Goal: Find specific page/section: Find specific page/section

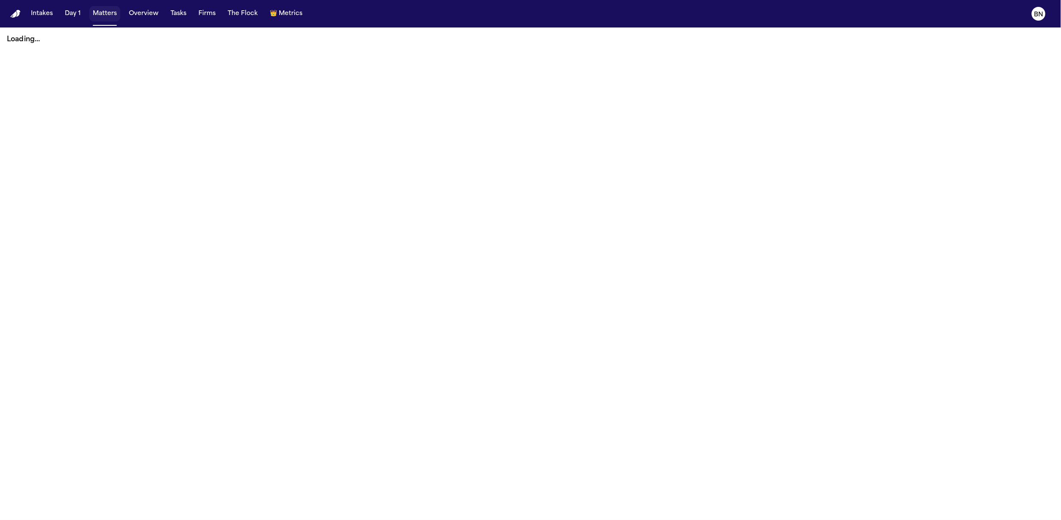
click at [96, 16] on button "Matters" at bounding box center [104, 13] width 31 height 15
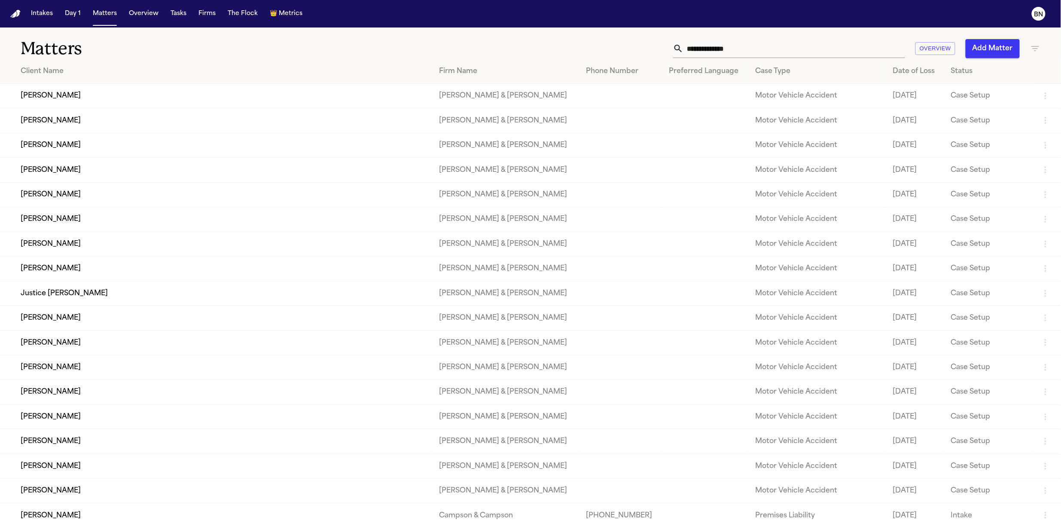
click at [729, 47] on input "text" at bounding box center [794, 48] width 222 height 19
paste input "**********"
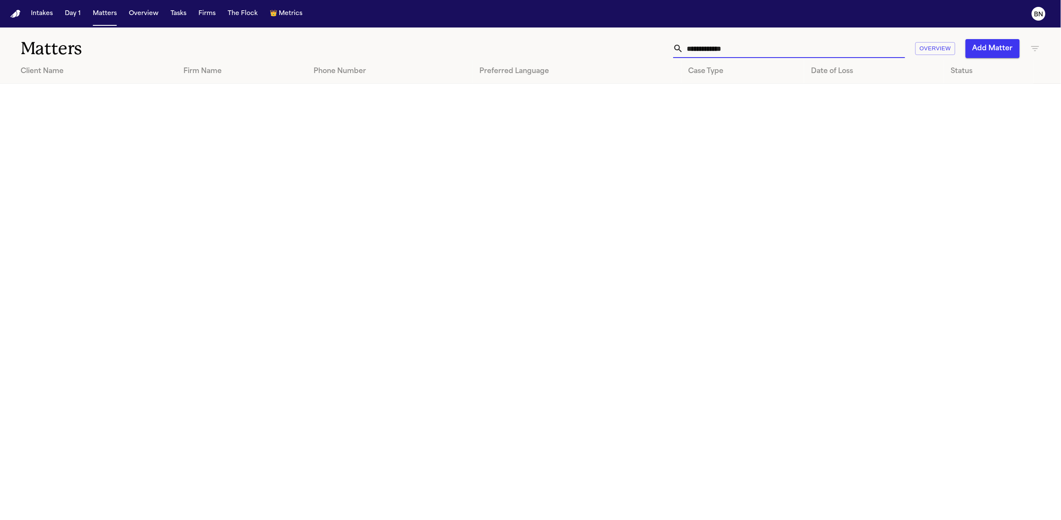
click at [760, 52] on input "**********" at bounding box center [794, 48] width 222 height 19
click at [729, 49] on input "**********" at bounding box center [794, 48] width 222 height 19
paste input "***"
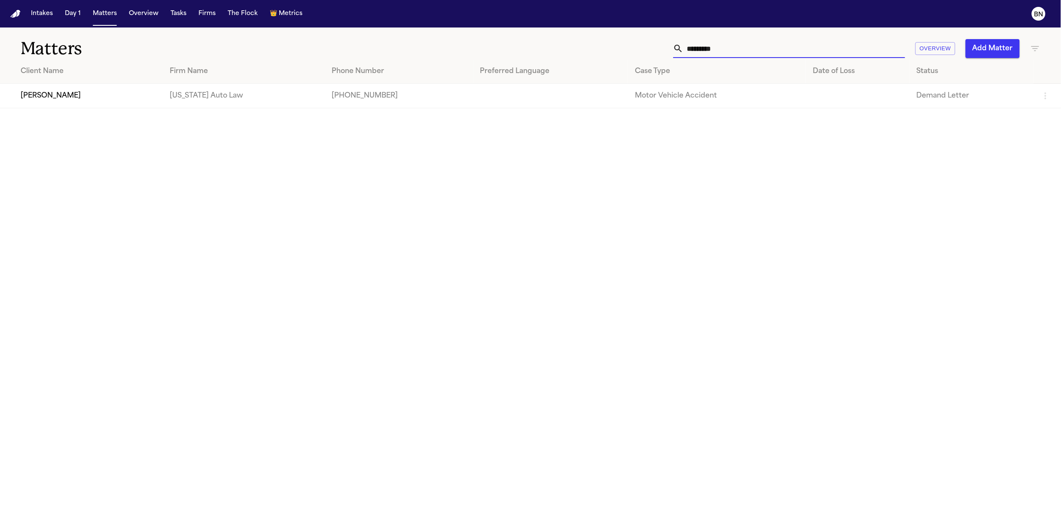
click at [755, 54] on input "********" at bounding box center [794, 48] width 222 height 19
paste input "*****"
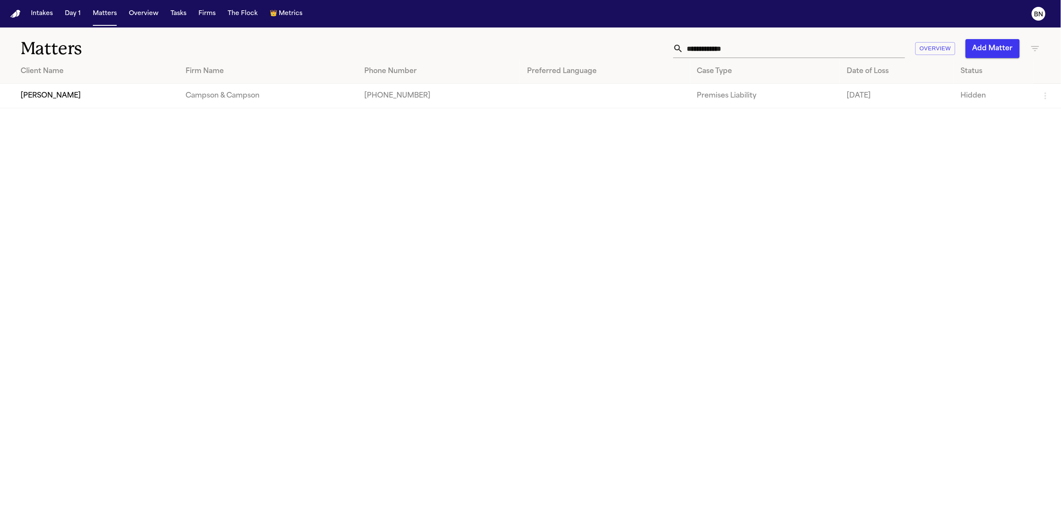
click at [762, 51] on input "**********" at bounding box center [794, 48] width 222 height 19
paste input "**********"
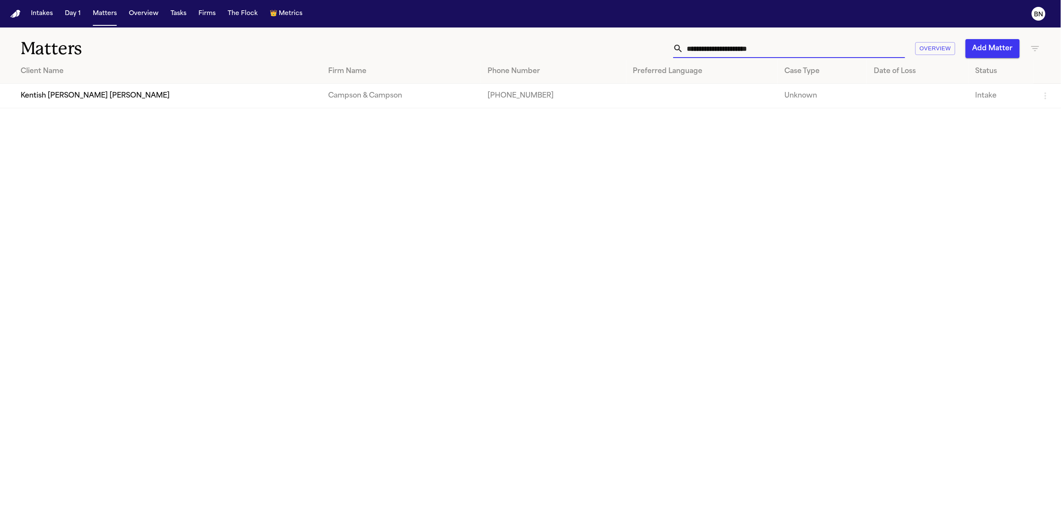
click at [715, 45] on input "**********" at bounding box center [794, 48] width 222 height 19
click at [714, 45] on input "**********" at bounding box center [794, 48] width 222 height 19
paste input "text"
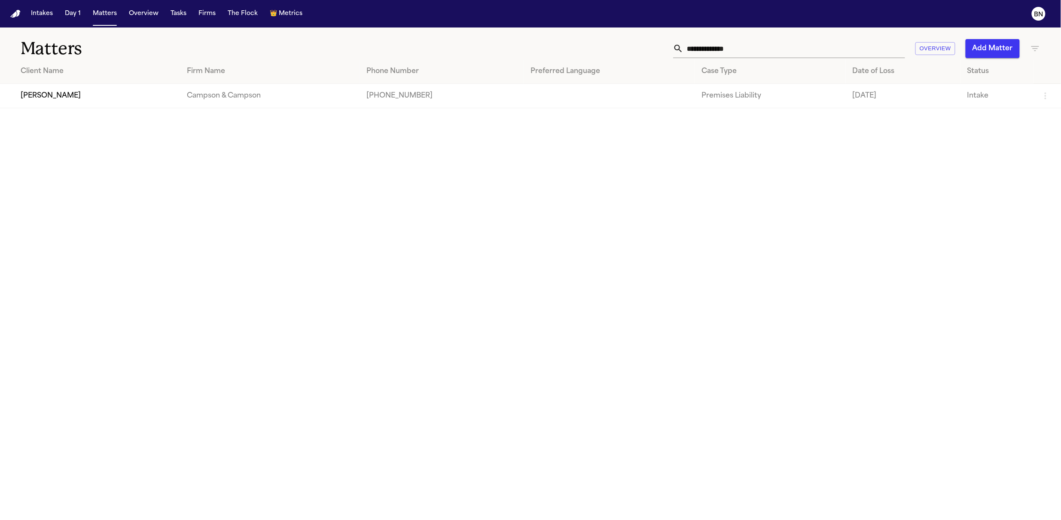
click at [741, 52] on input "**********" at bounding box center [794, 48] width 222 height 19
paste input "text"
click at [740, 53] on input "**********" at bounding box center [794, 48] width 222 height 19
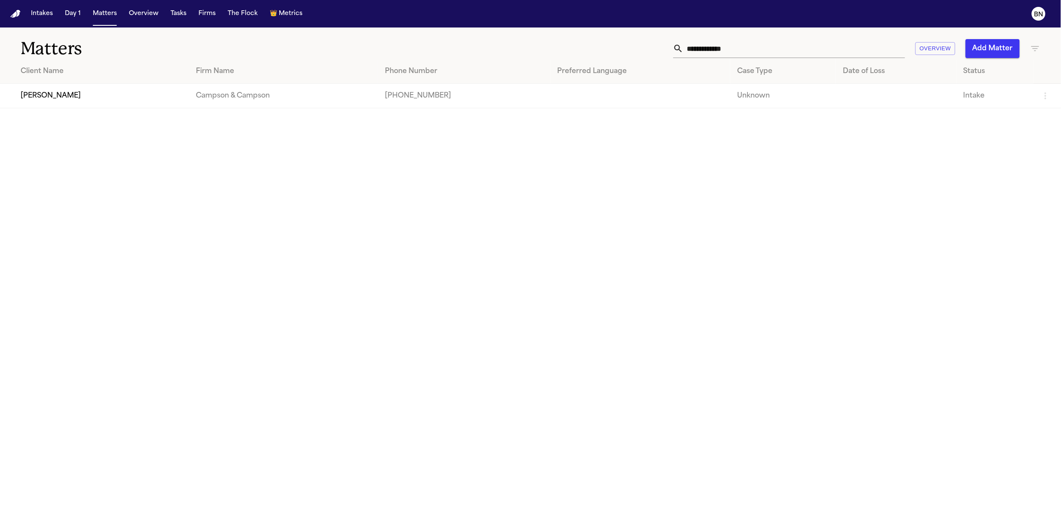
click at [740, 53] on input "**********" at bounding box center [794, 48] width 222 height 19
paste input "*****"
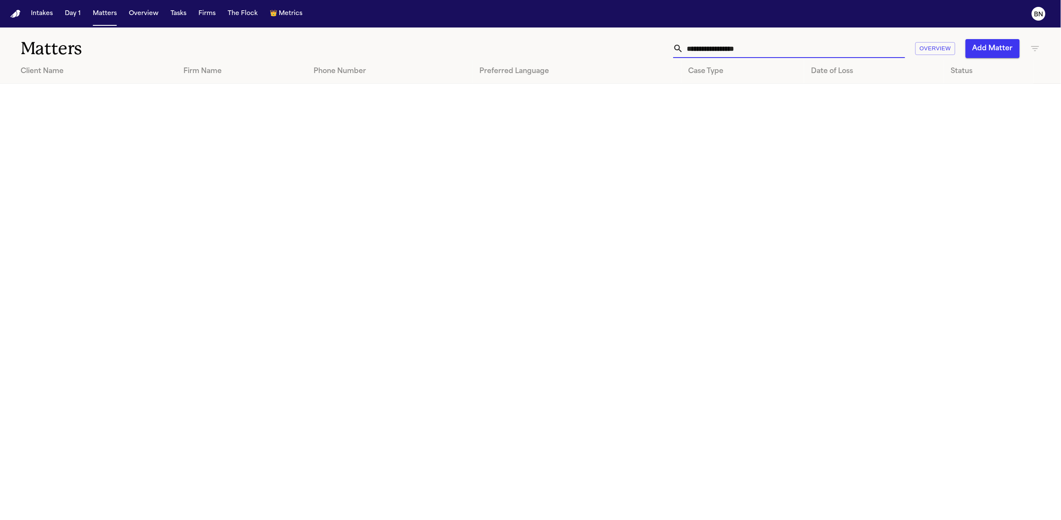
type input "**********"
click at [41, 18] on button "Intakes" at bounding box center [41, 13] width 29 height 15
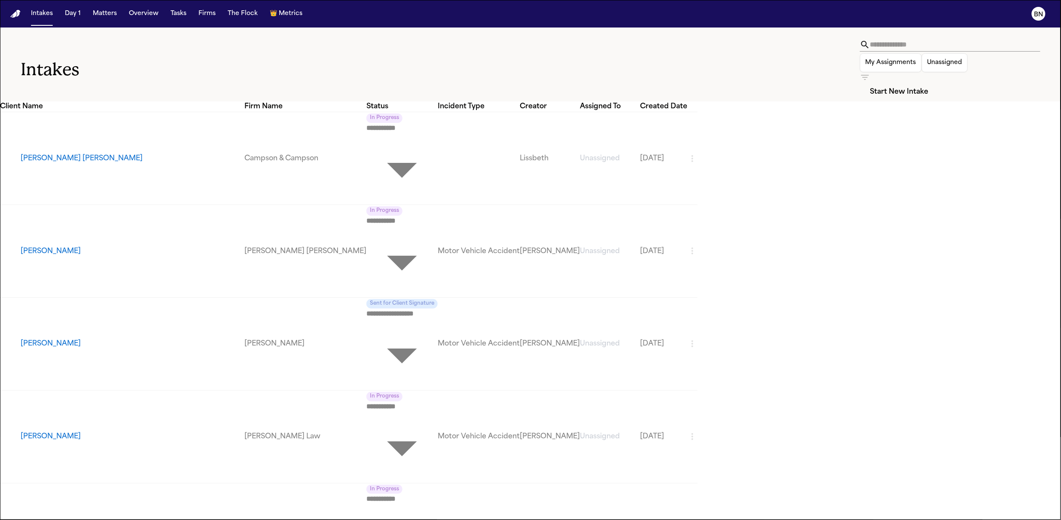
click at [870, 72] on icon "button" at bounding box center [865, 77] width 10 height 10
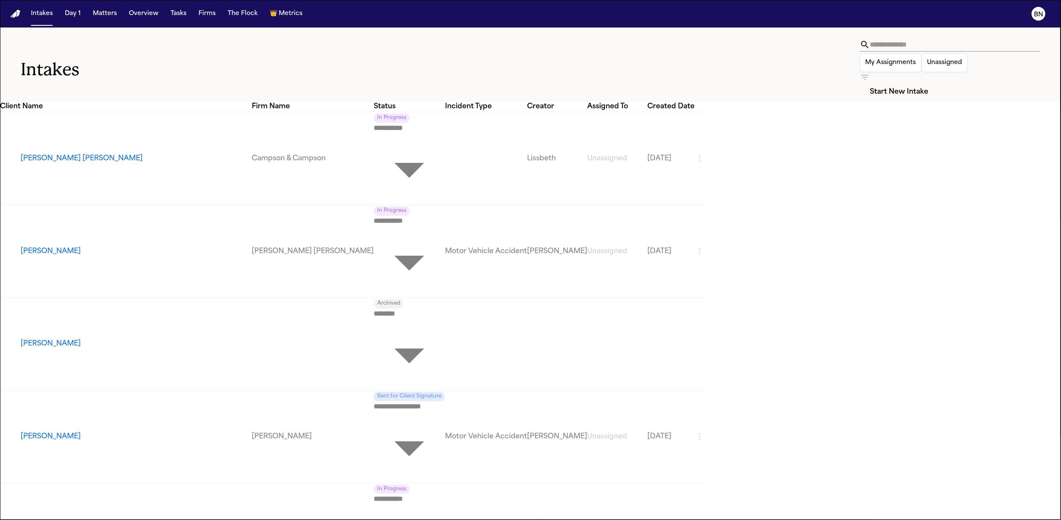
click at [747, 490] on div at bounding box center [530, 520] width 1061 height 0
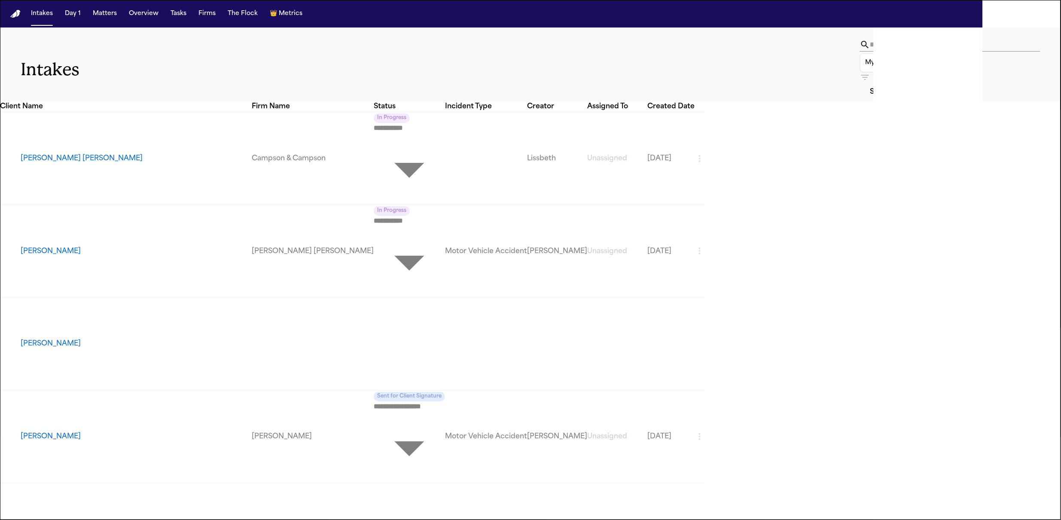
click at [870, 52] on input "text" at bounding box center [955, 45] width 170 height 14
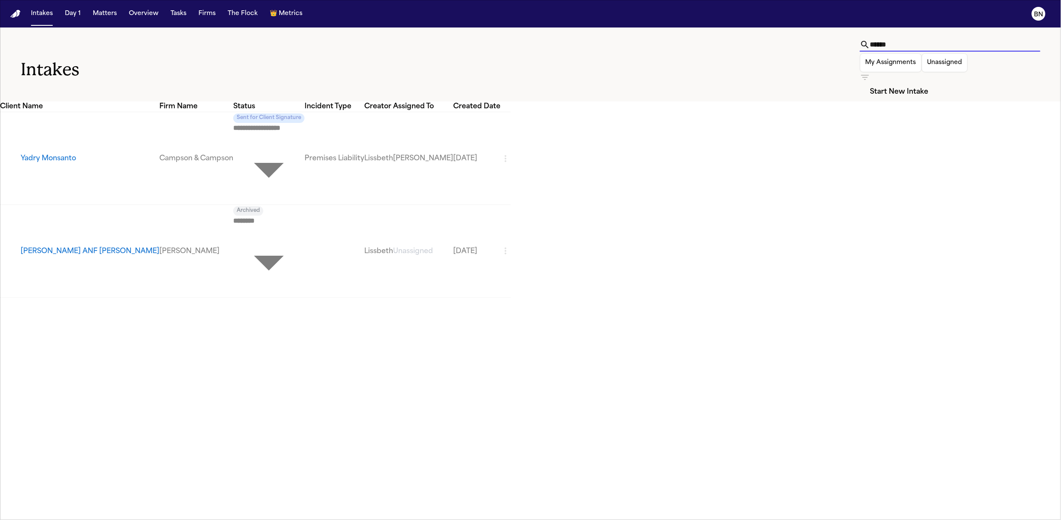
click at [870, 52] on input "******" at bounding box center [955, 45] width 170 height 14
type input "******"
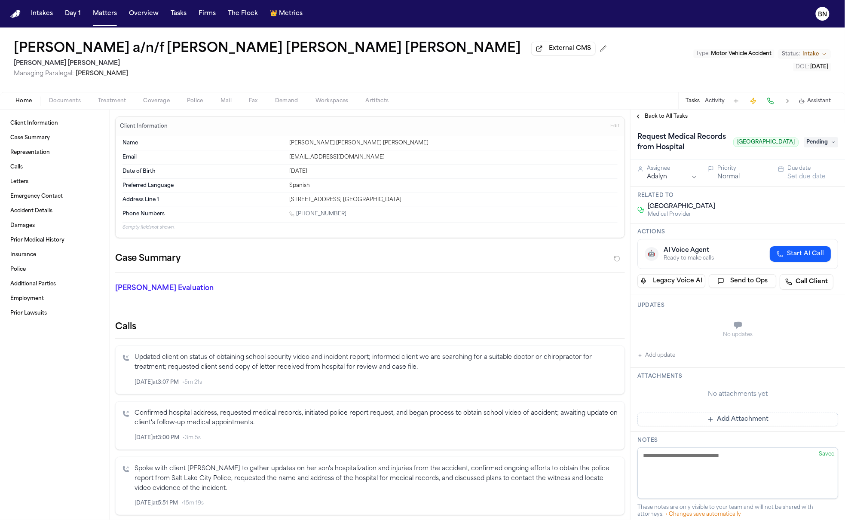
click at [652, 117] on span "Back to All Tasks" at bounding box center [666, 116] width 43 height 7
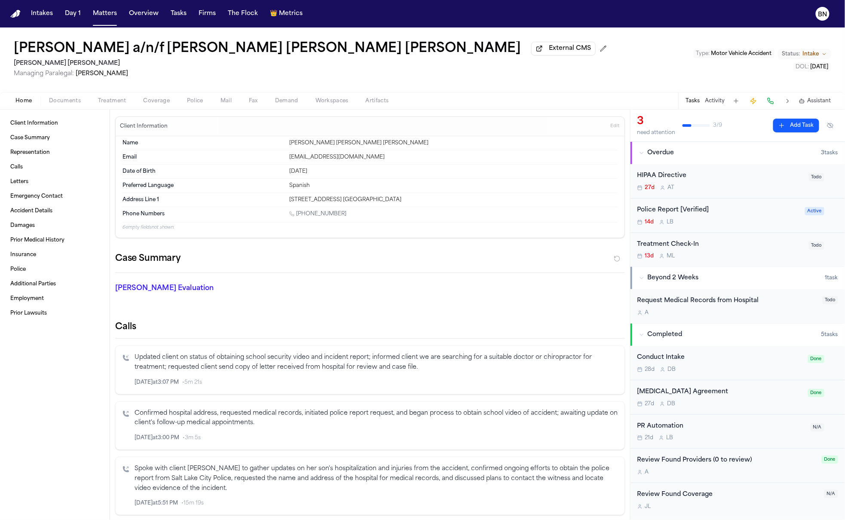
click at [728, 311] on div "A" at bounding box center [727, 312] width 180 height 7
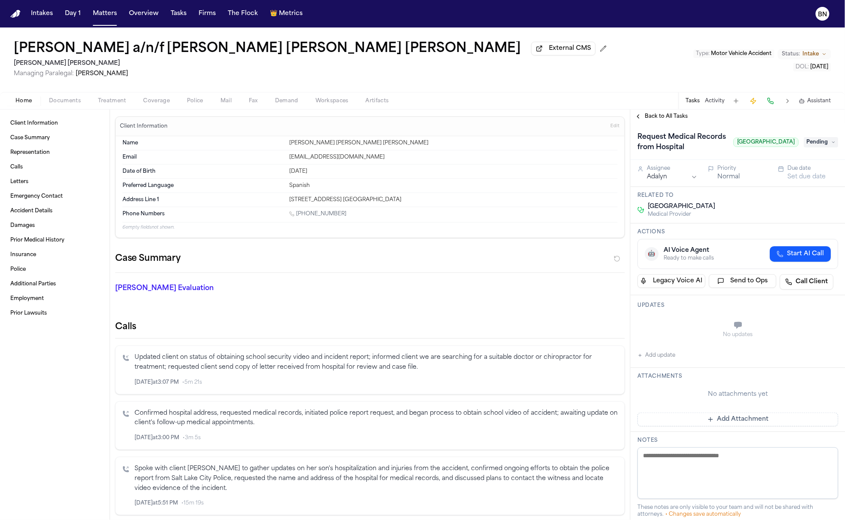
click at [654, 116] on span "Back to All Tasks" at bounding box center [666, 116] width 43 height 7
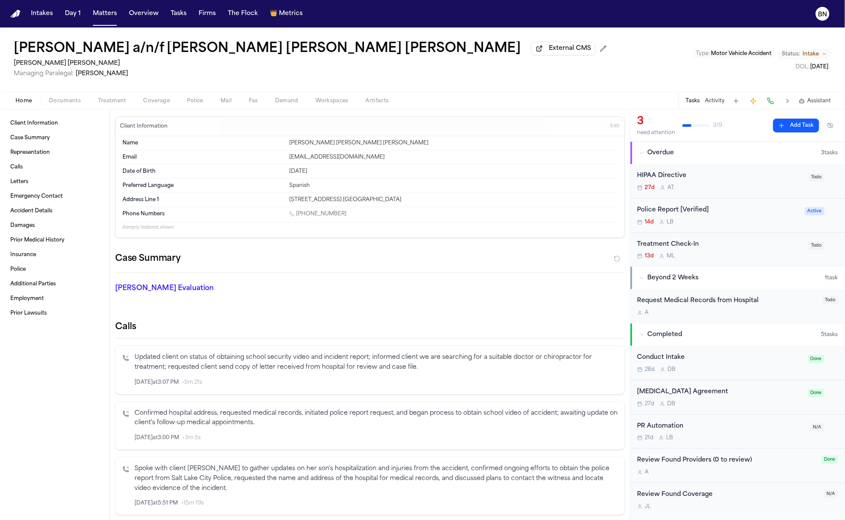
click at [715, 306] on div "Request Medical Records from Hospital" at bounding box center [727, 301] width 180 height 10
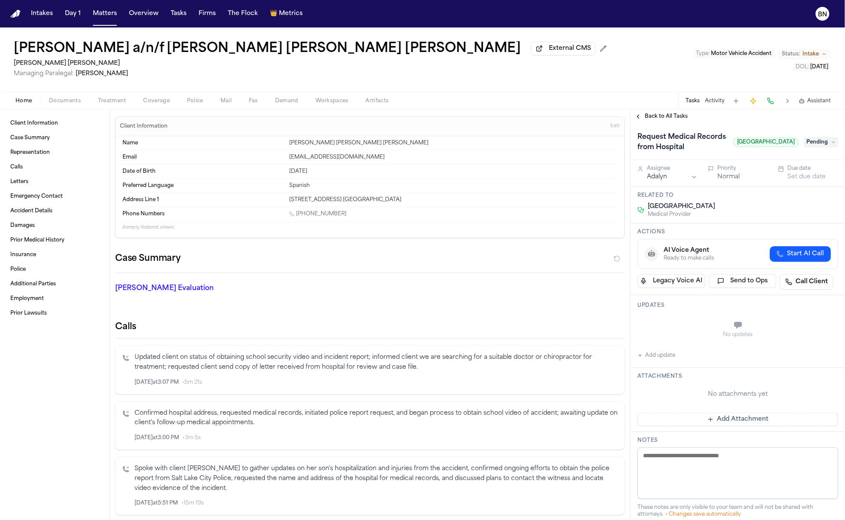
click at [796, 181] on button "Set due date" at bounding box center [806, 177] width 38 height 9
click at [654, 48] on div "Rosalba Terrero a/n/f Carlos Josue Rodriguez Terrero External CMS Steele Adams …" at bounding box center [422, 59] width 845 height 64
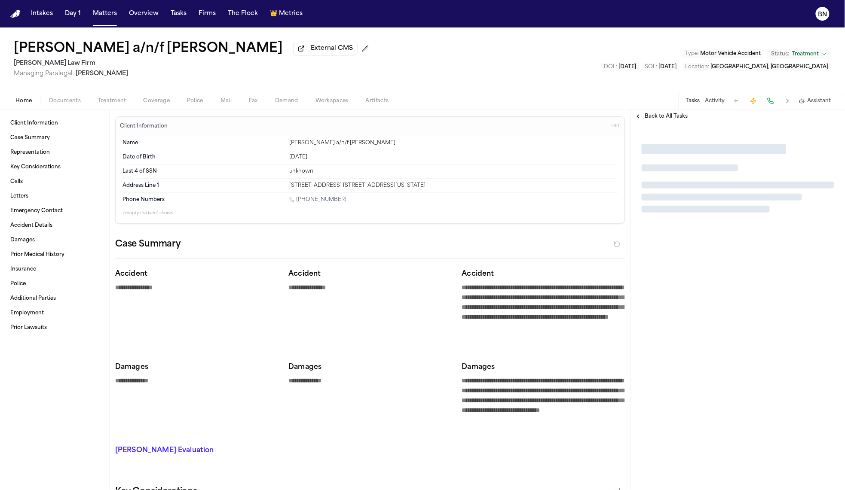
type textarea "*"
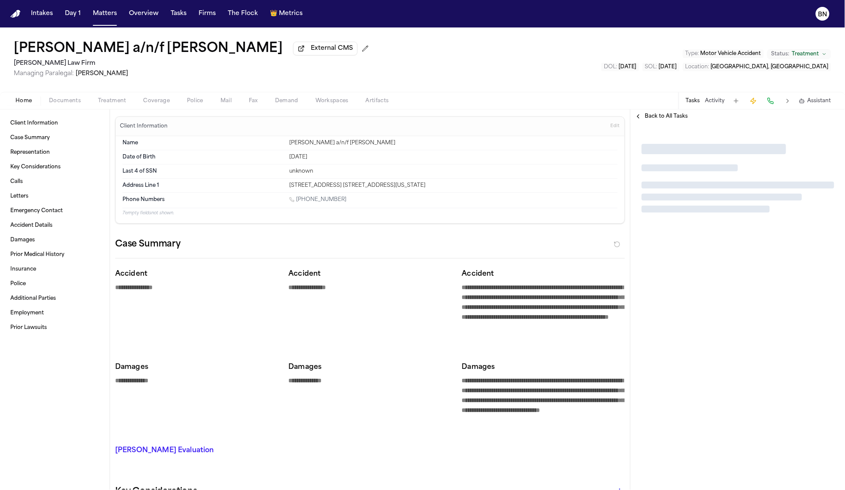
type textarea "*"
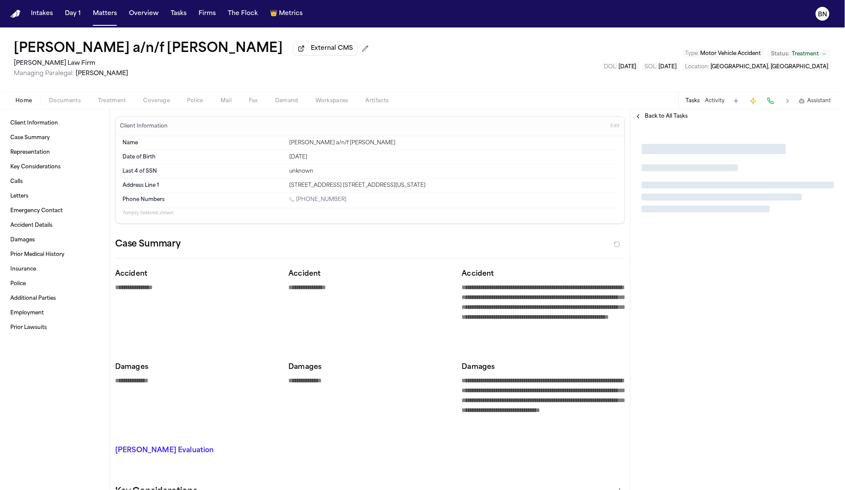
type textarea "*"
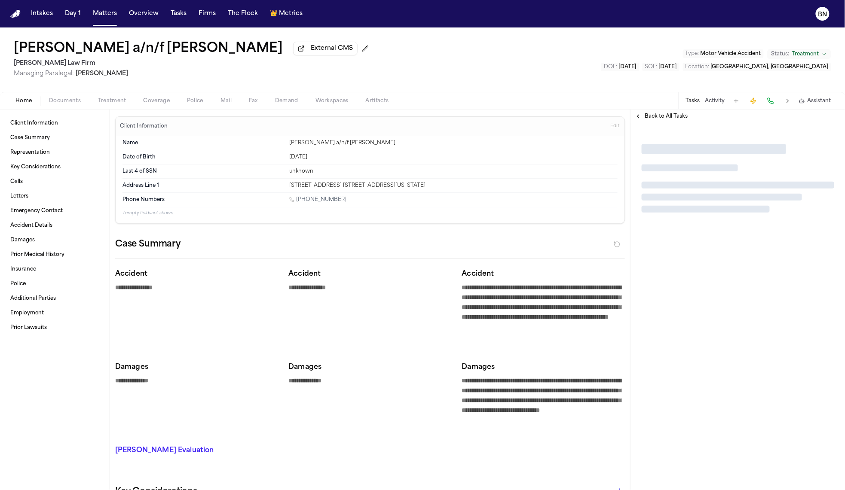
type textarea "*"
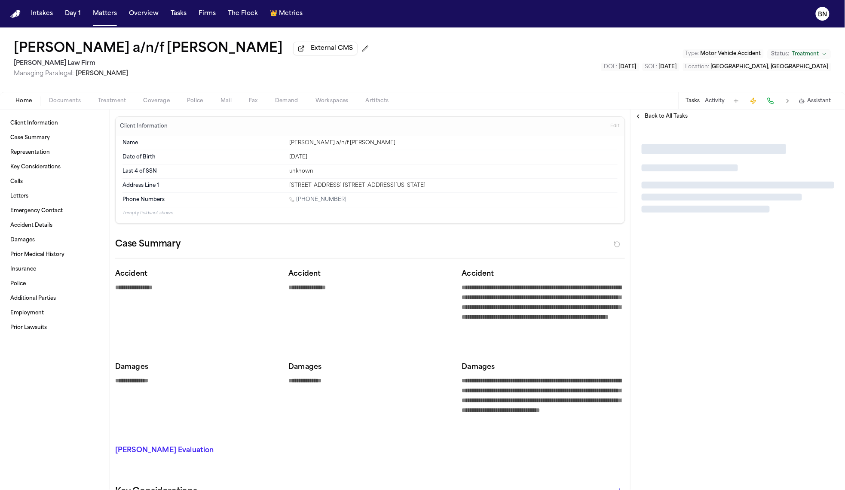
type textarea "*"
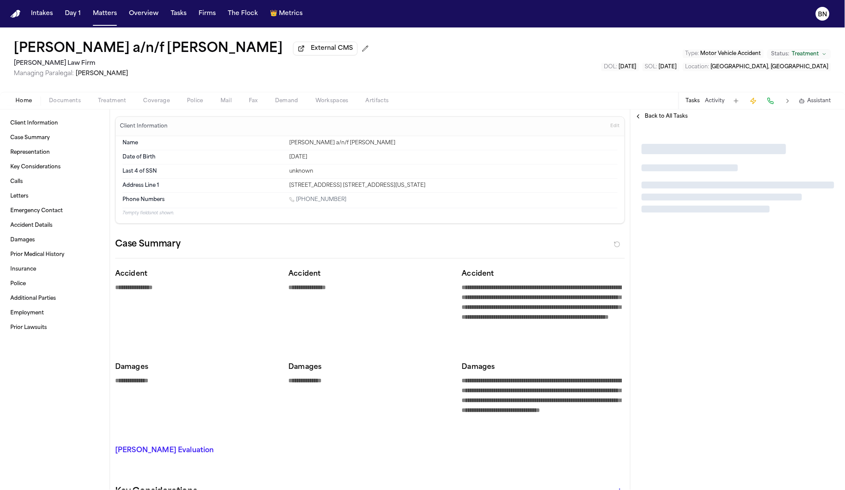
type textarea "*"
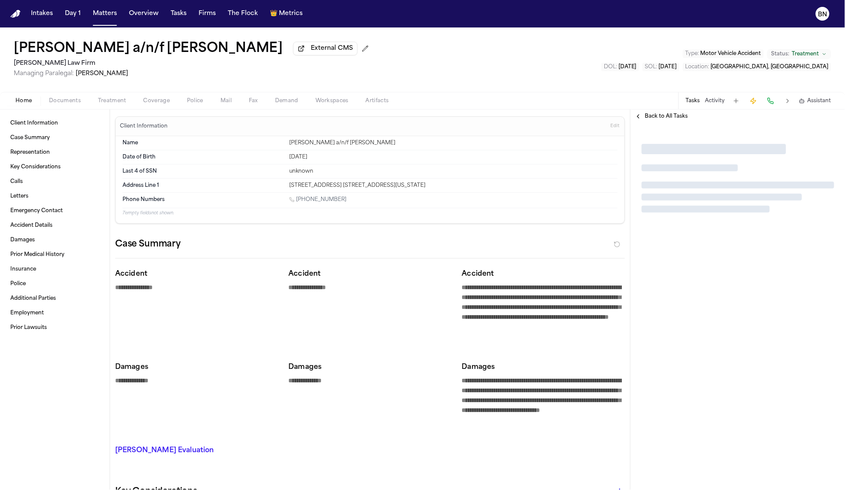
type textarea "*"
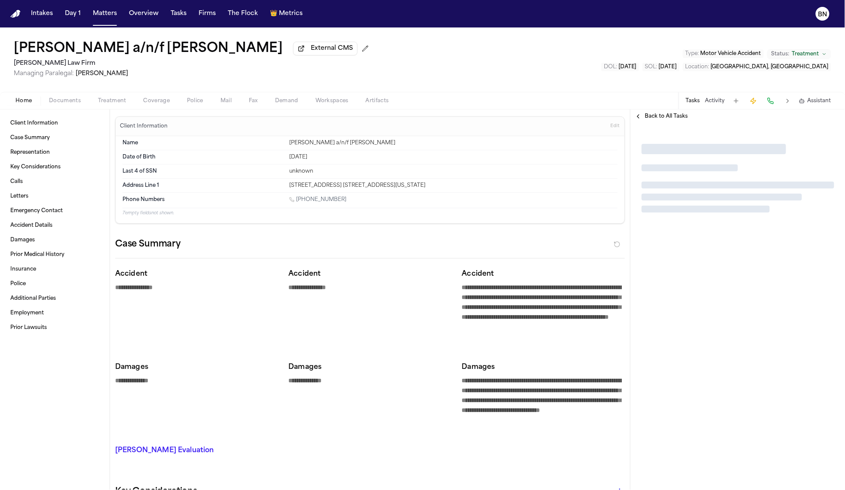
type textarea "*"
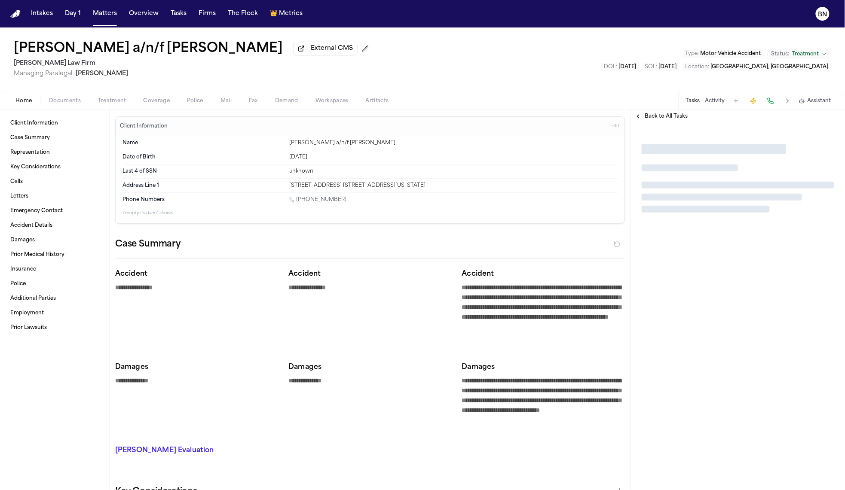
type textarea "*"
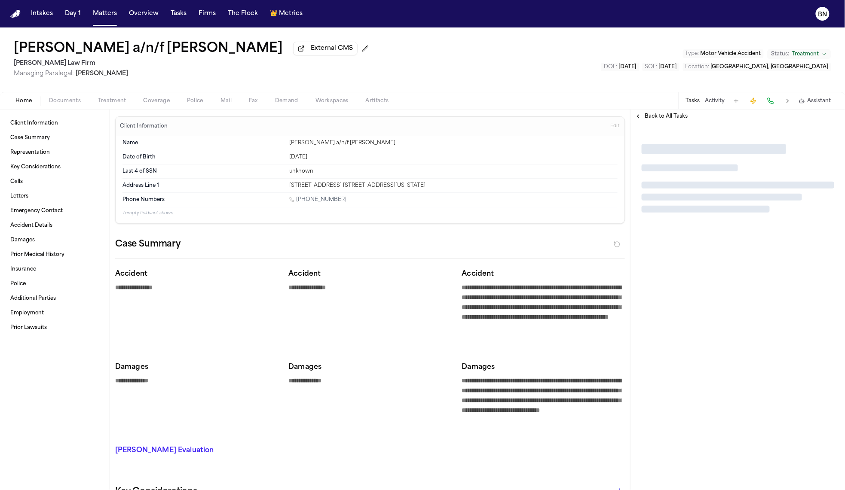
type textarea "*"
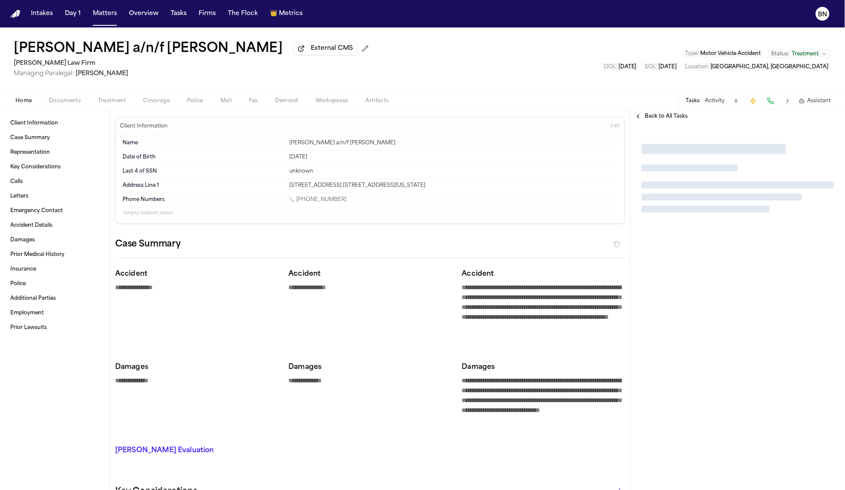
type textarea "*"
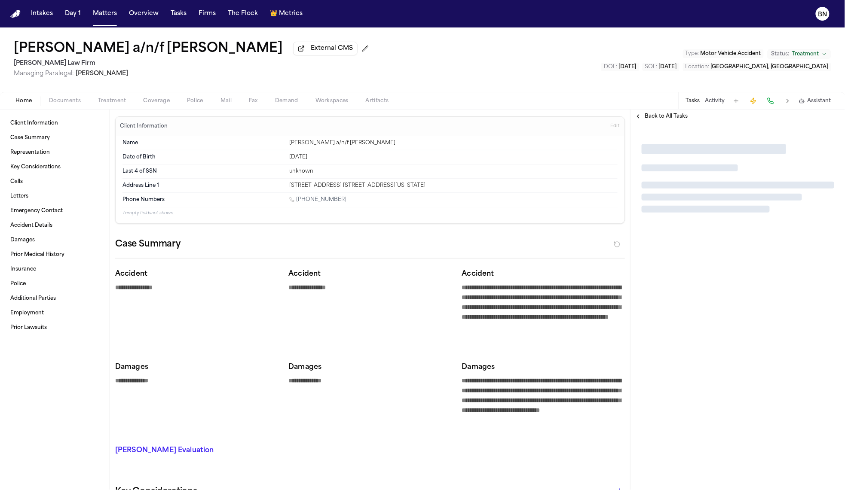
type textarea "*"
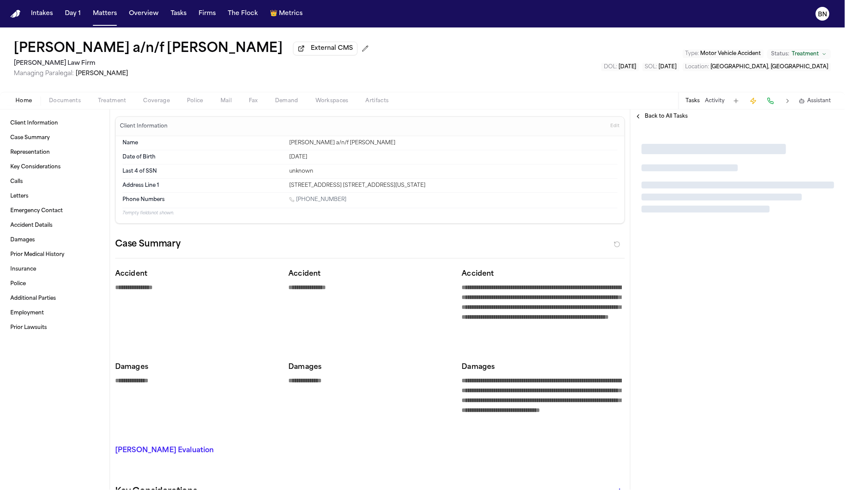
type textarea "*"
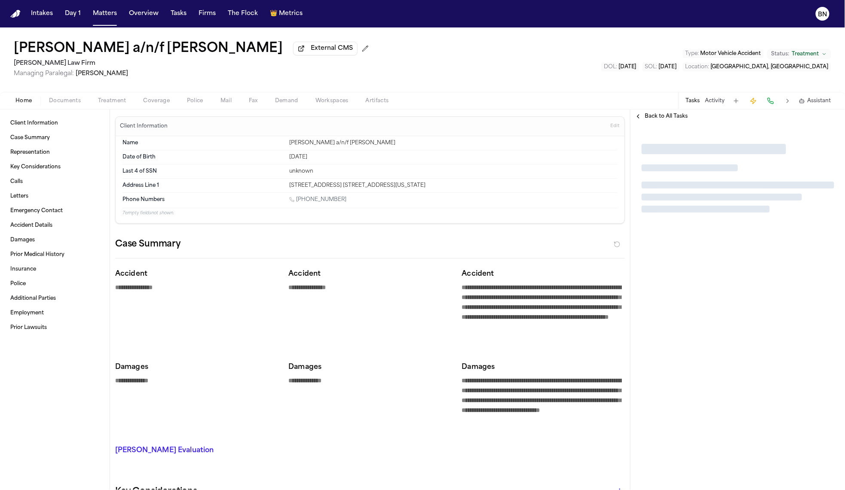
type textarea "*"
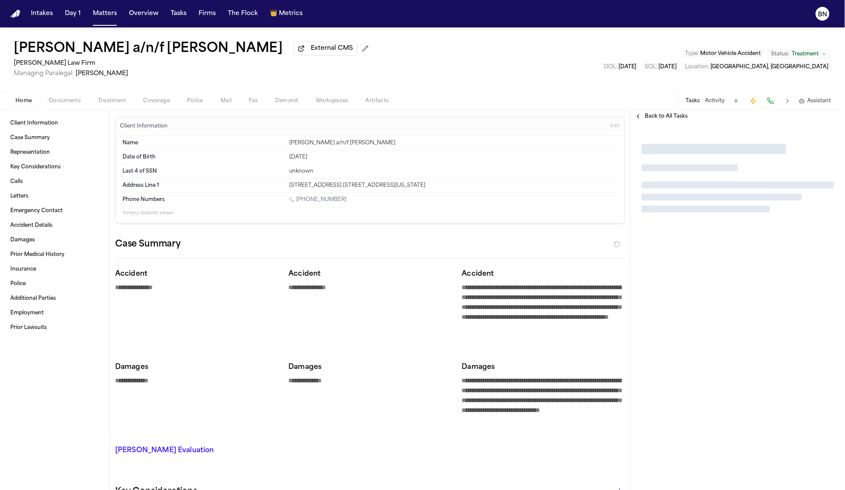
type textarea "*"
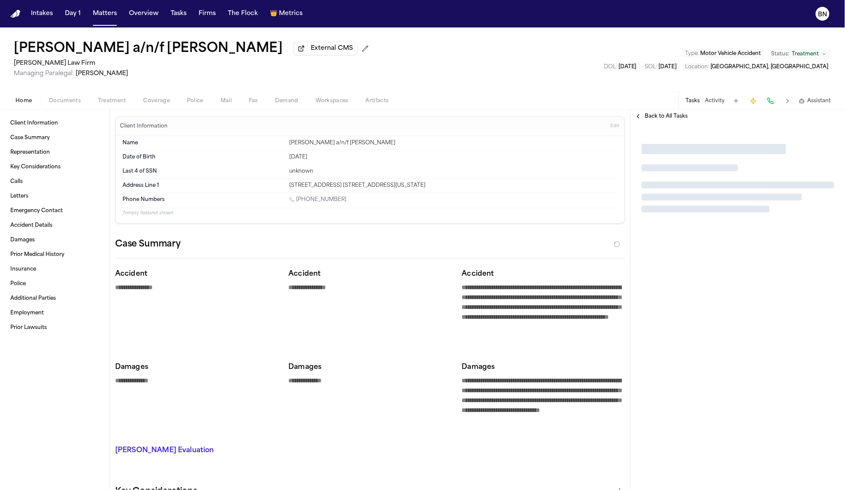
type textarea "*"
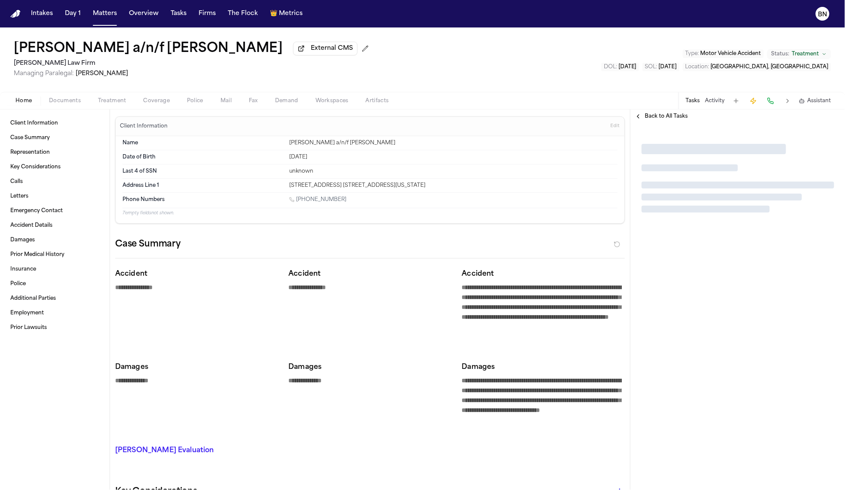
type textarea "*"
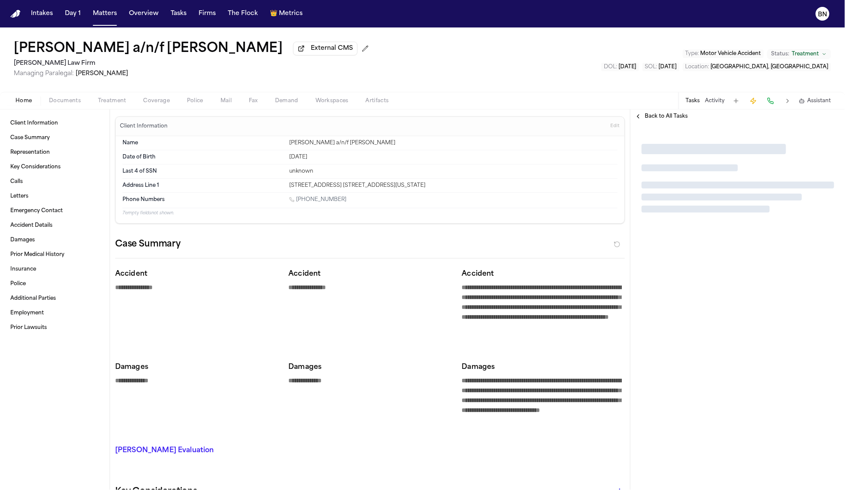
type textarea "*"
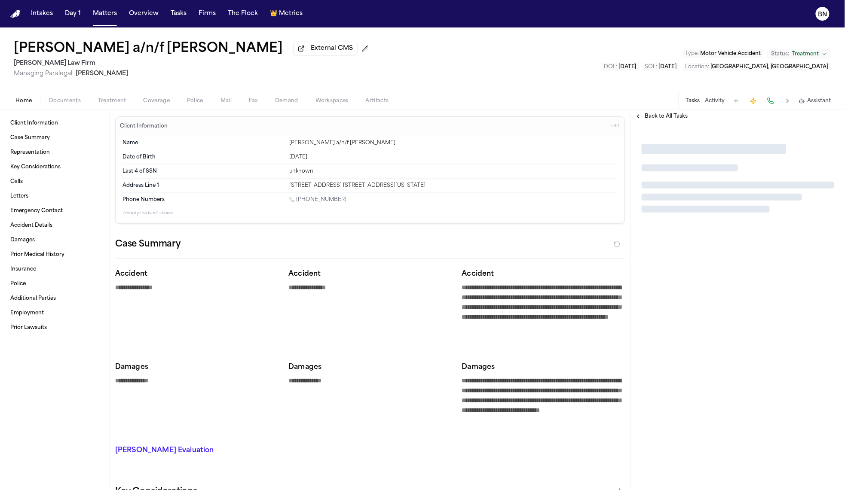
type textarea "*"
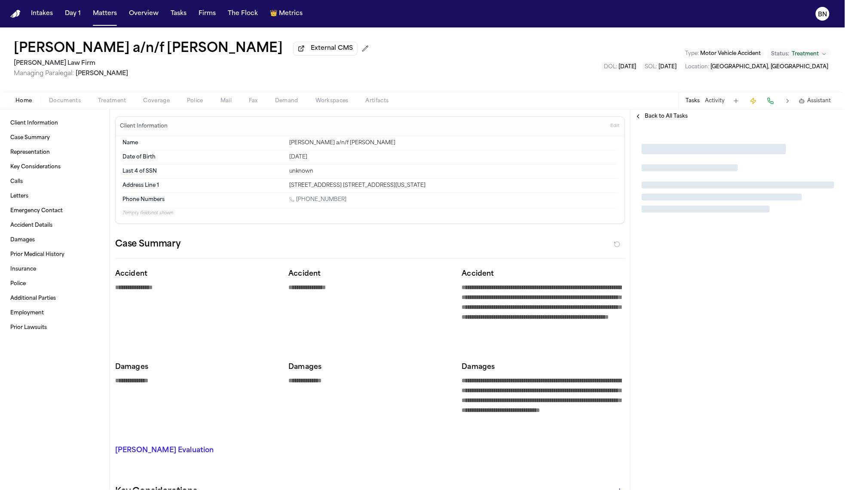
type textarea "*"
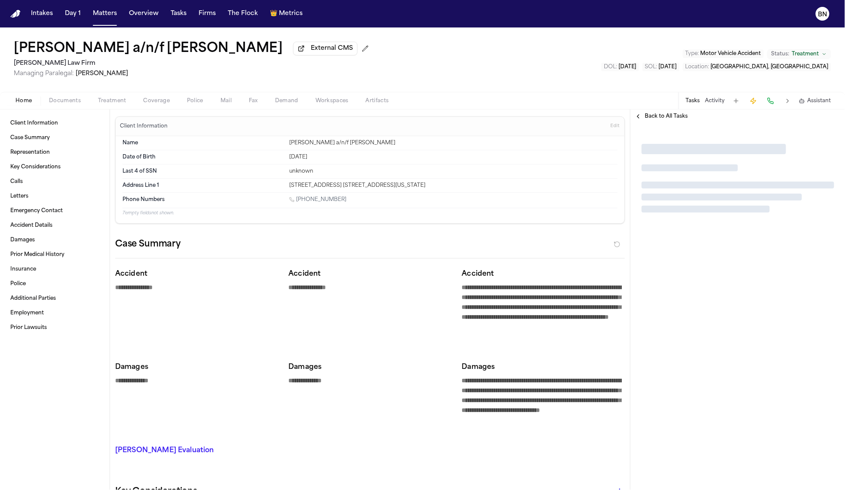
type textarea "*"
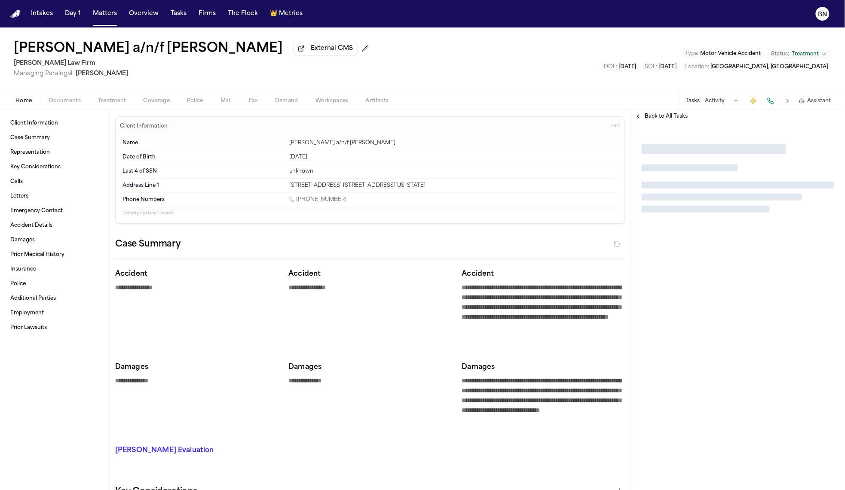
type textarea "*"
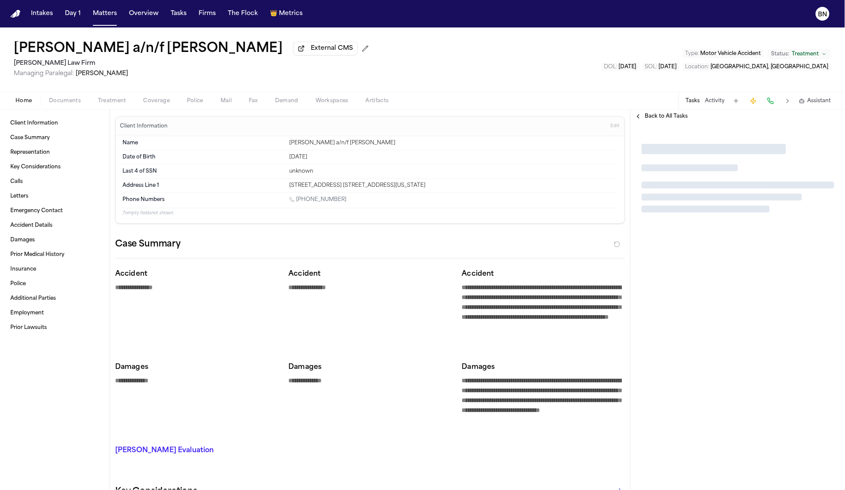
type textarea "*"
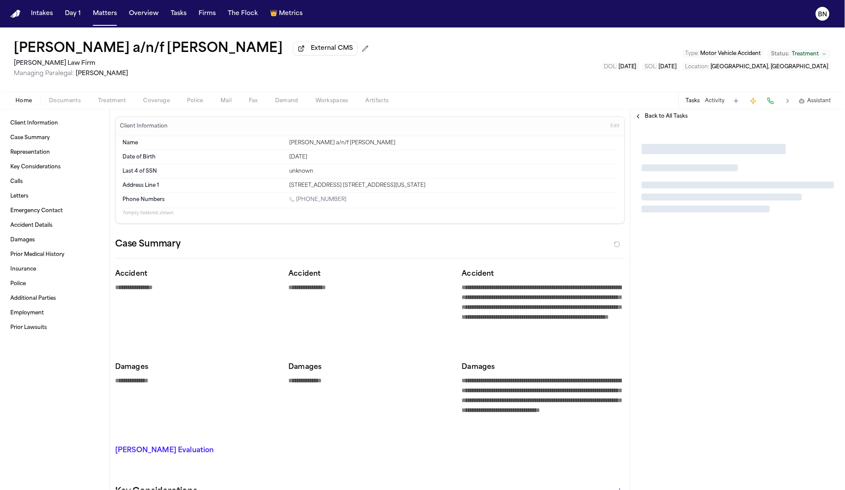
type textarea "*"
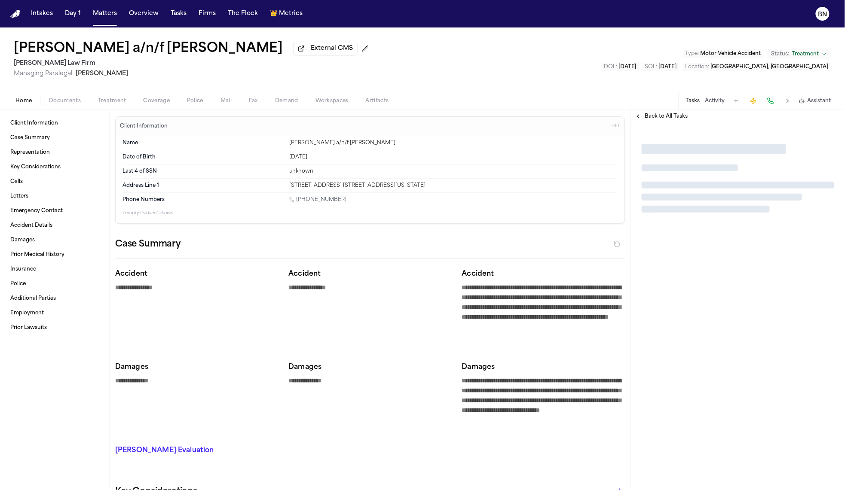
type textarea "*"
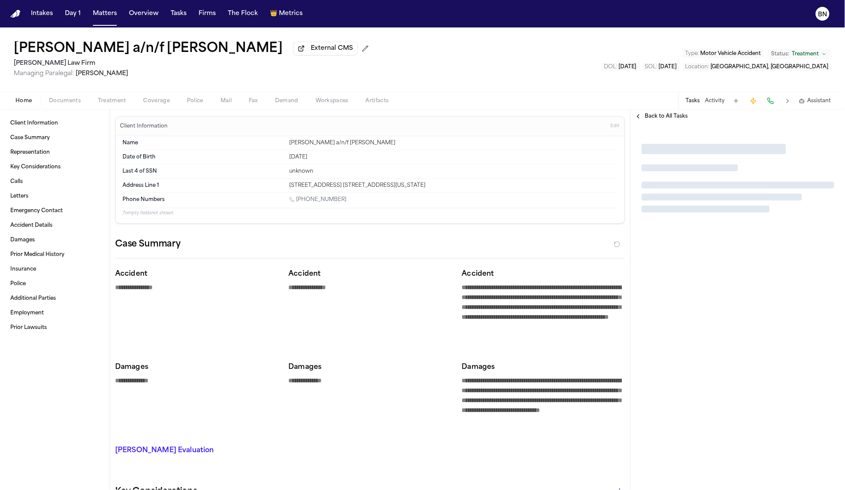
type textarea "*"
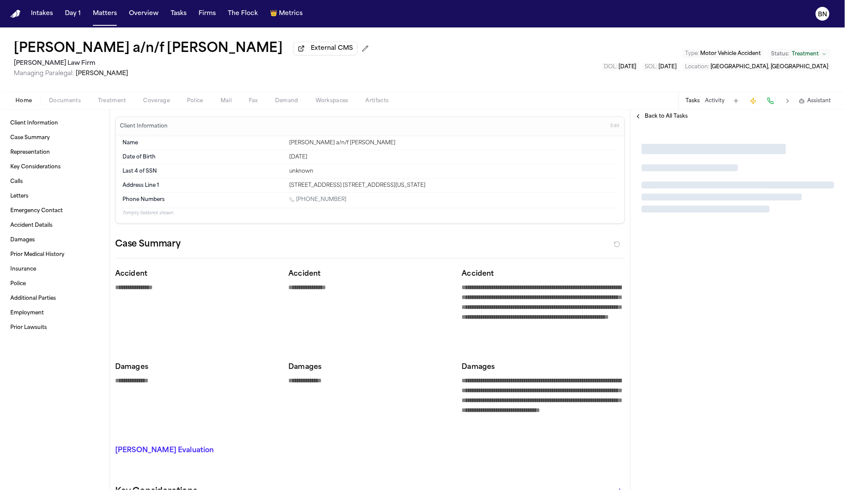
type textarea "*"
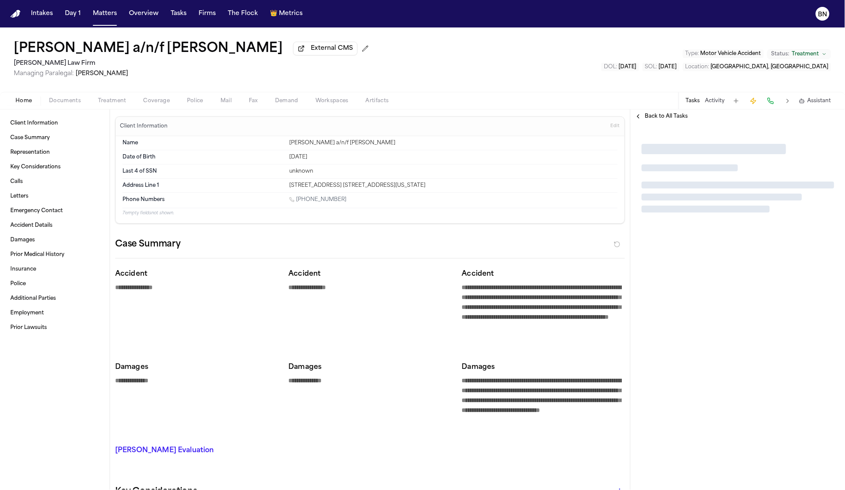
type textarea "*"
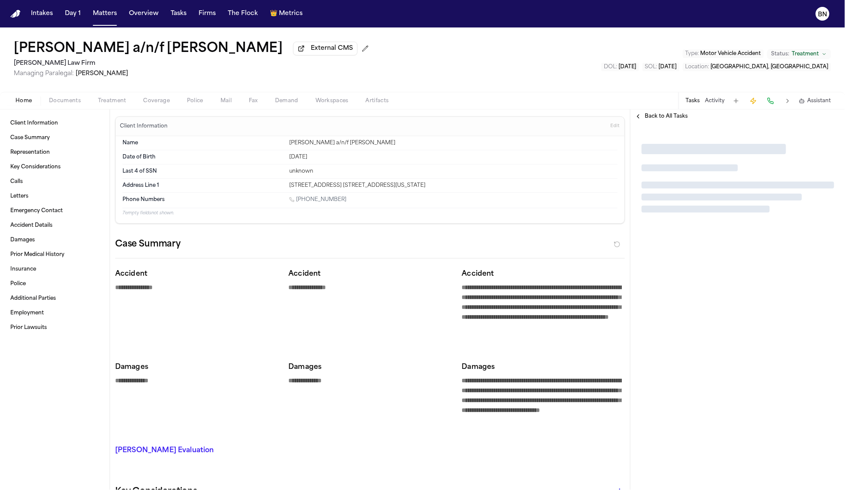
type textarea "*"
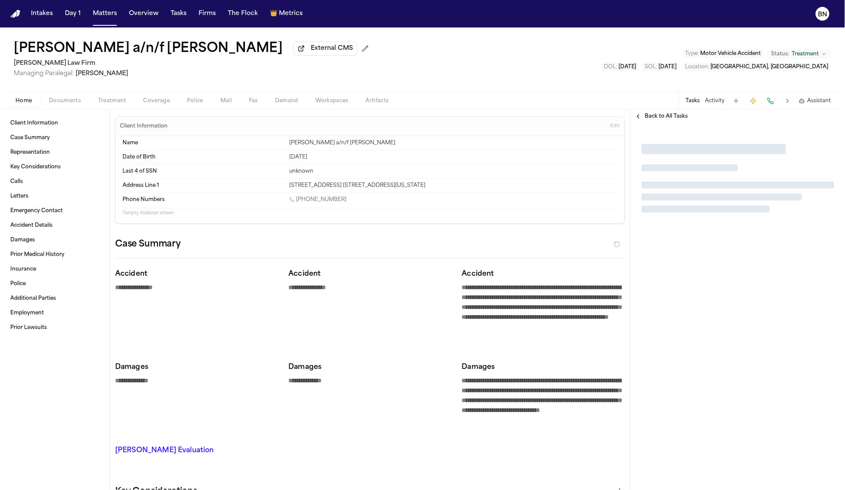
type textarea "*"
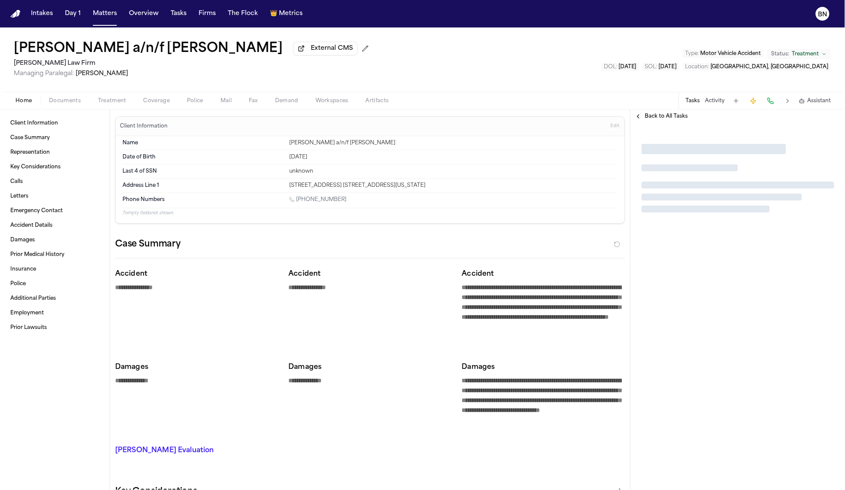
type textarea "*"
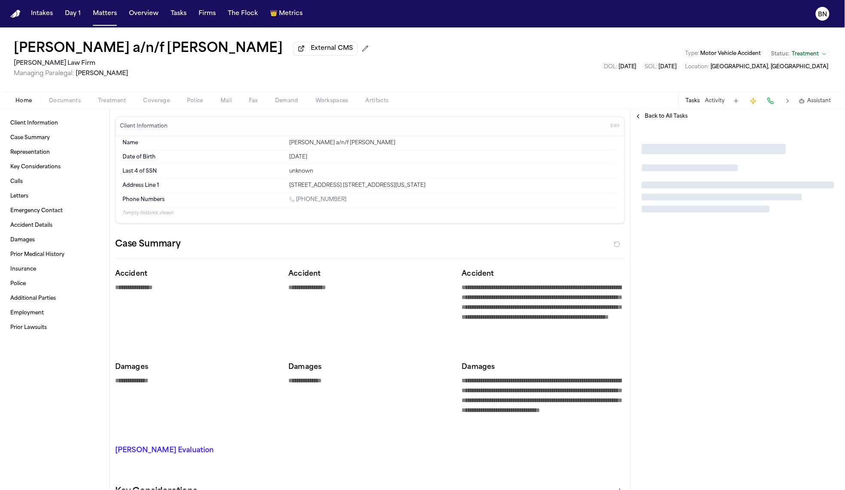
type textarea "*"
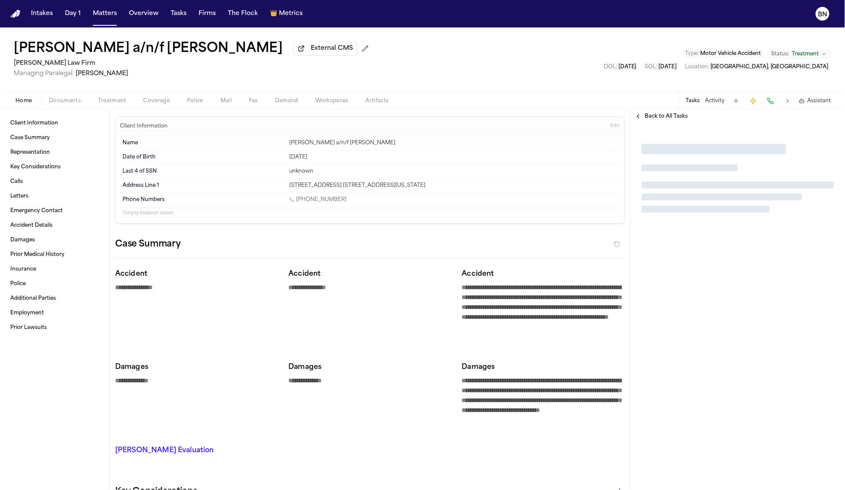
type textarea "*"
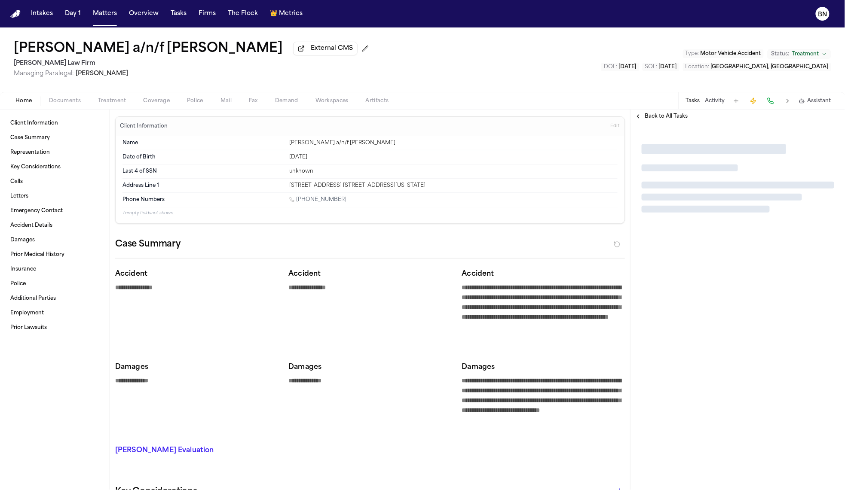
type textarea "*"
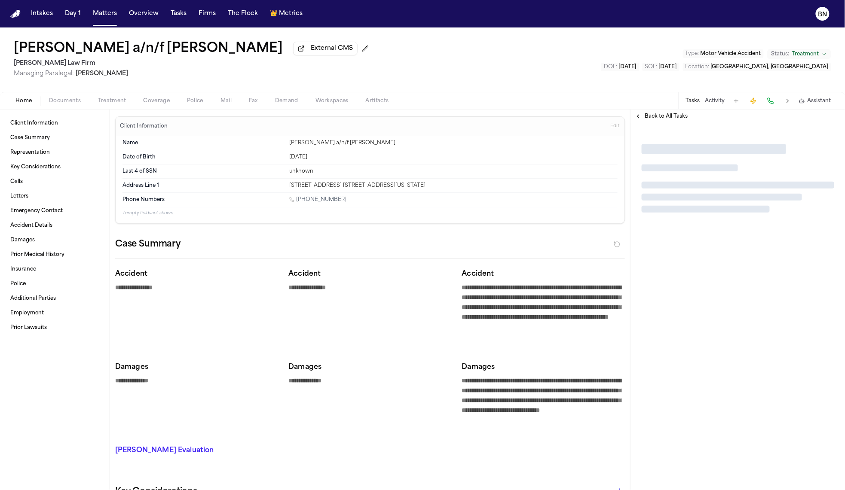
type textarea "*"
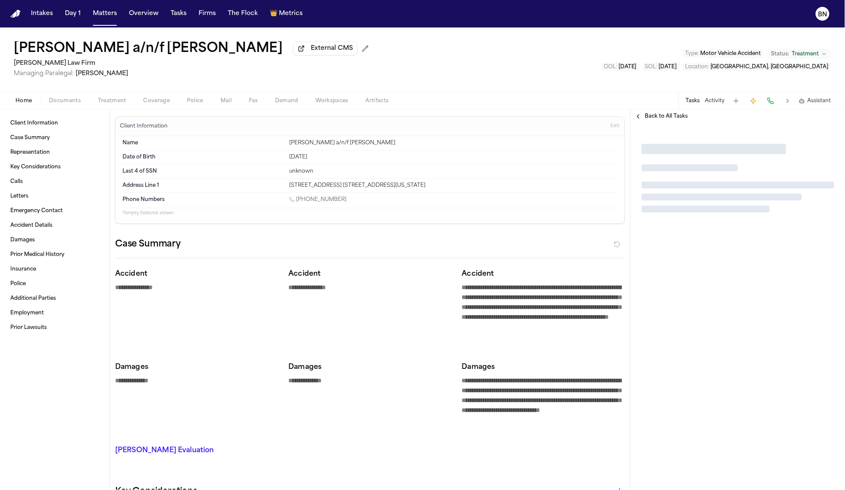
type textarea "*"
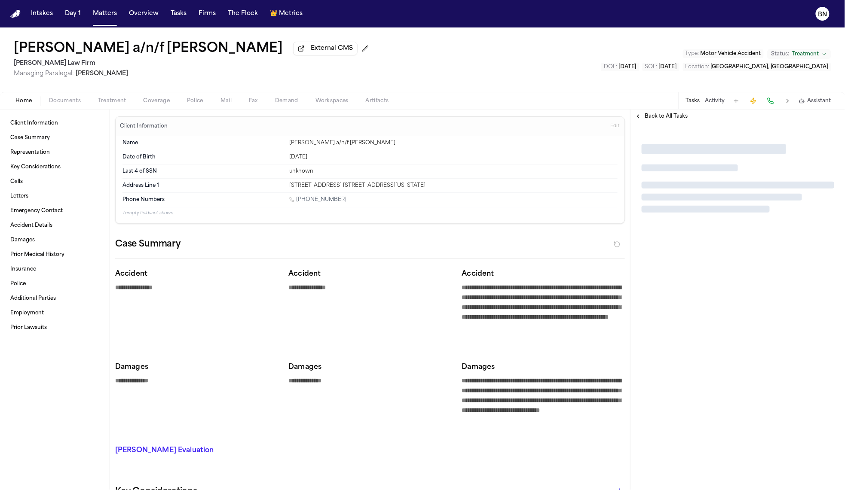
type textarea "*"
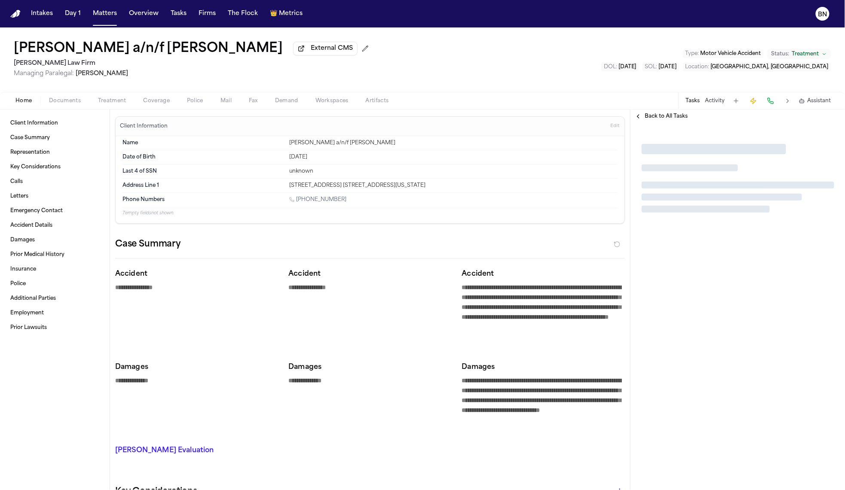
type textarea "*"
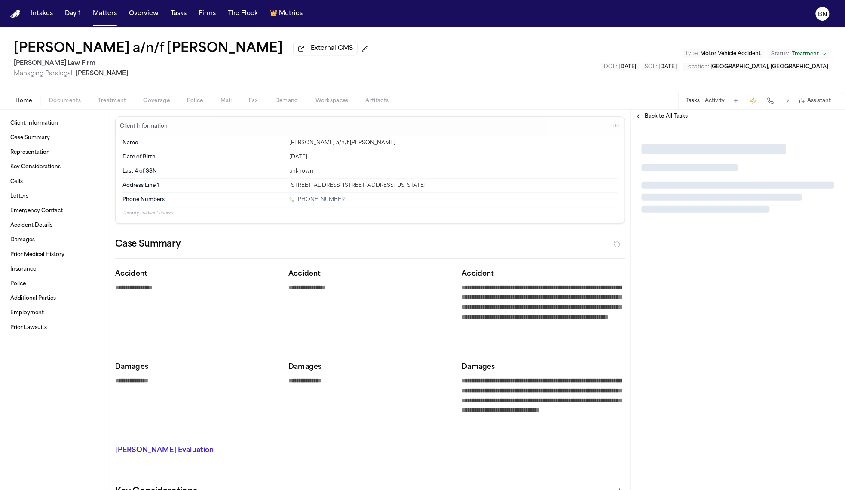
type textarea "*"
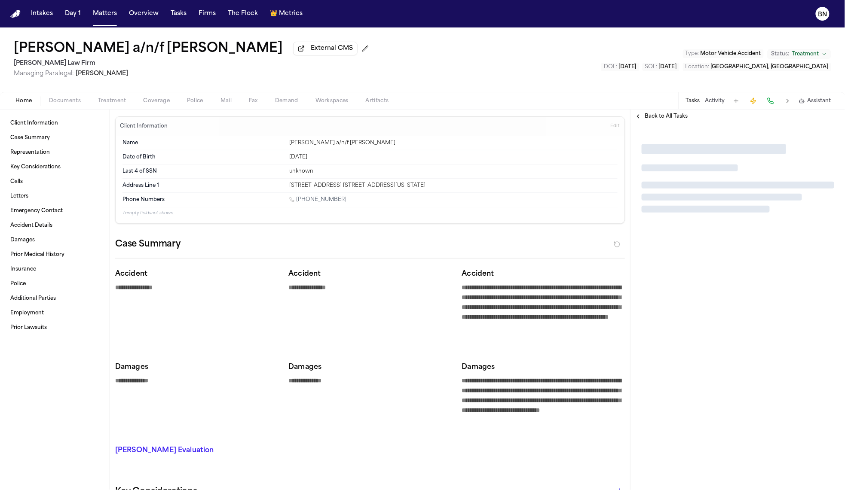
type textarea "*"
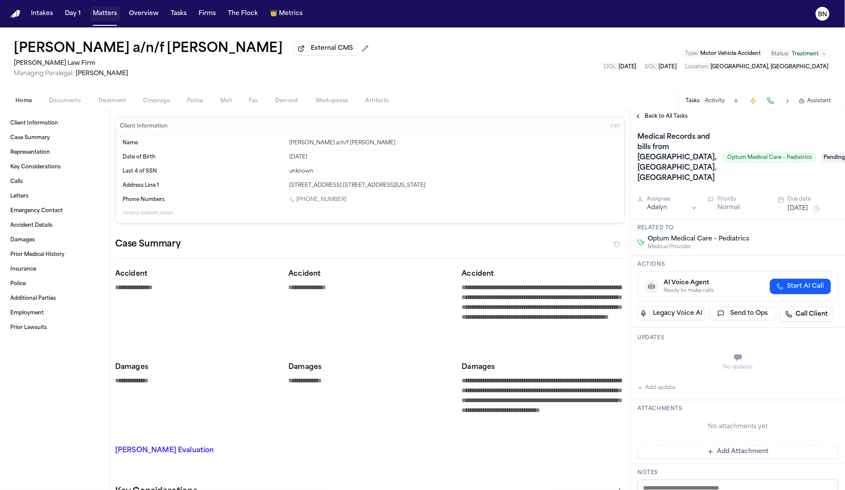
click at [97, 18] on button "Matters" at bounding box center [104, 13] width 31 height 15
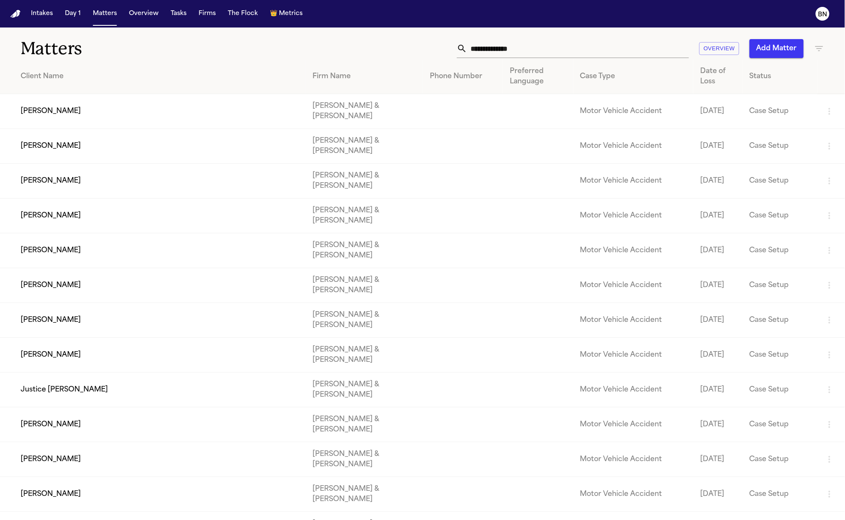
click at [582, 54] on input "text" at bounding box center [578, 48] width 222 height 19
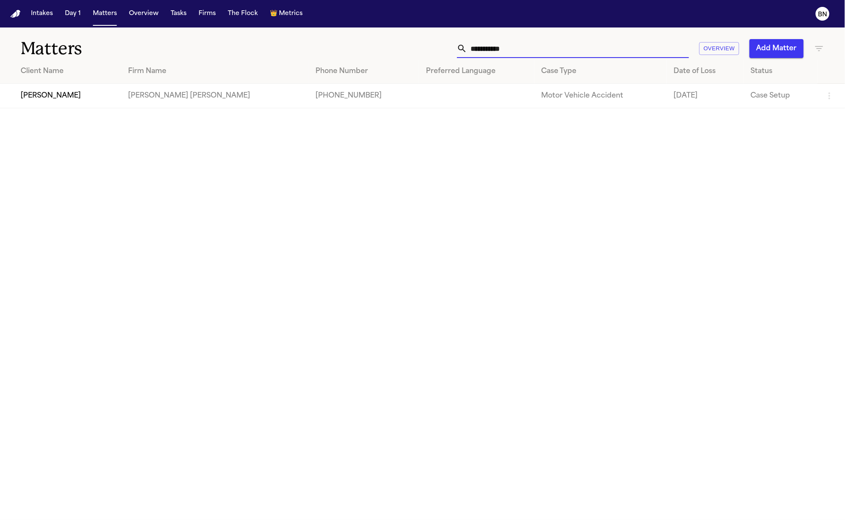
click at [75, 99] on td "Jordan Williams" at bounding box center [60, 96] width 121 height 24
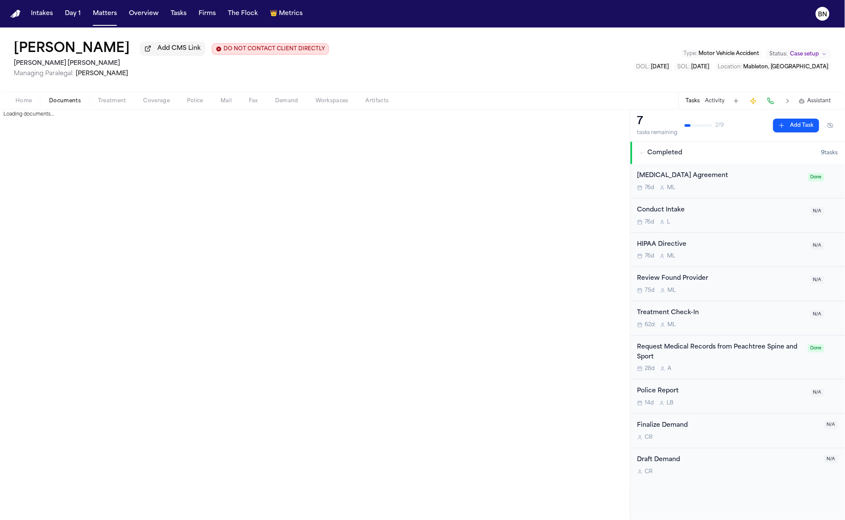
click at [83, 104] on button "Documents" at bounding box center [64, 101] width 49 height 10
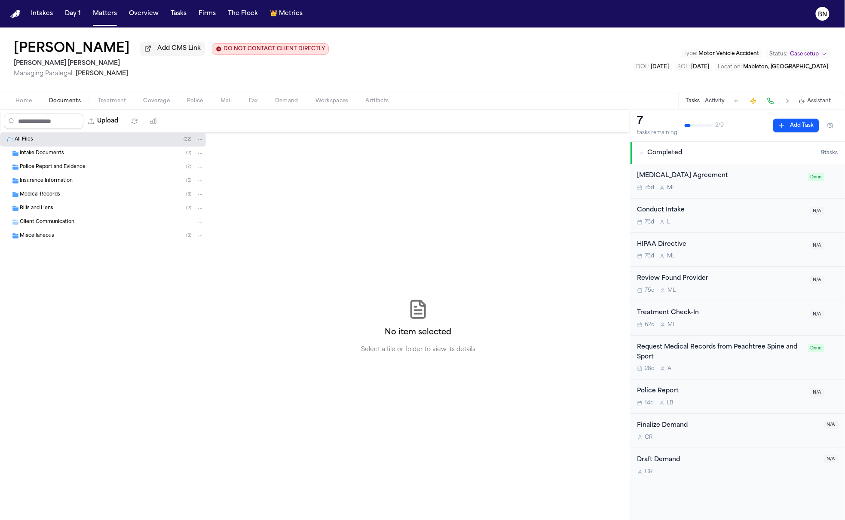
click at [120, 106] on span "button" at bounding box center [112, 105] width 39 height 1
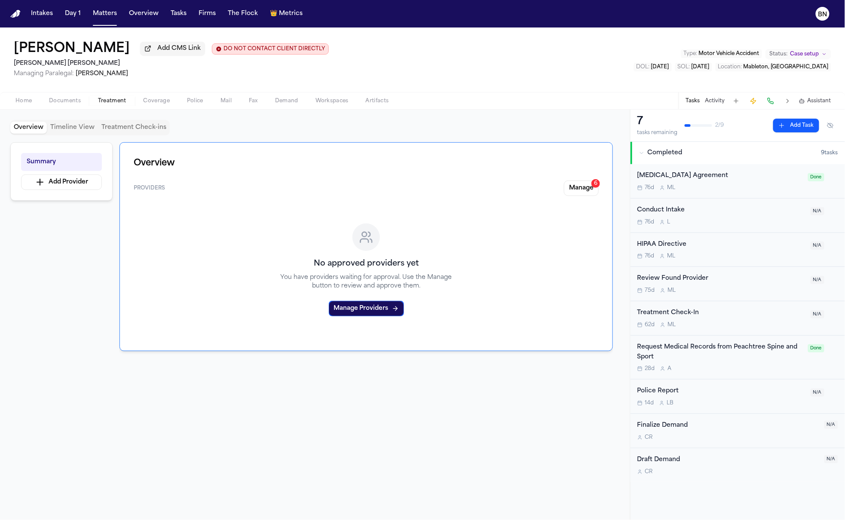
click at [76, 106] on span "button" at bounding box center [65, 105] width 42 height 1
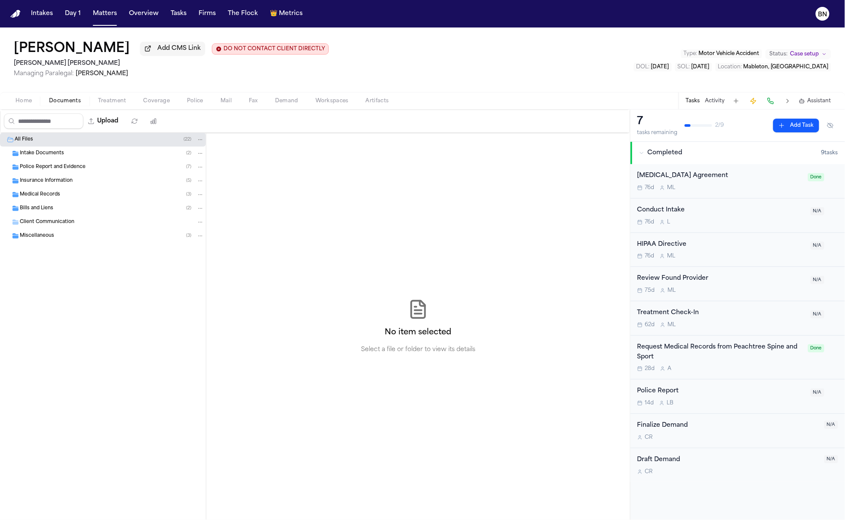
click at [683, 284] on div "Review Found Provider" at bounding box center [721, 279] width 168 height 10
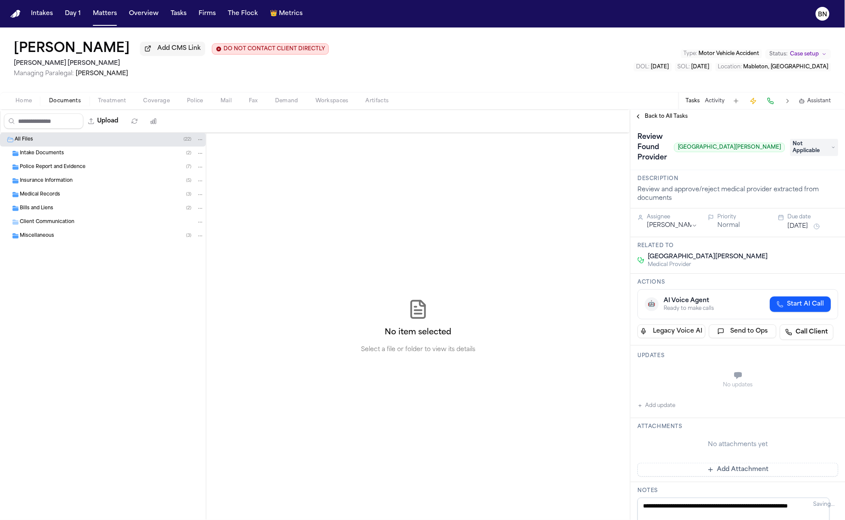
click at [90, 171] on div "Police Report and Evidence ( 7 )" at bounding box center [112, 167] width 184 height 8
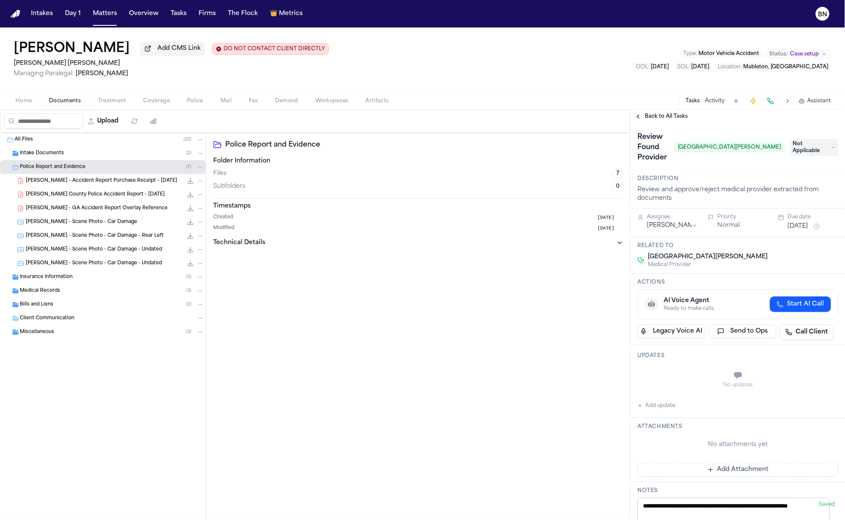
click at [88, 185] on span "J. Williams - Accident Report Purchase Receipt - 12.12.24" at bounding box center [101, 180] width 151 height 7
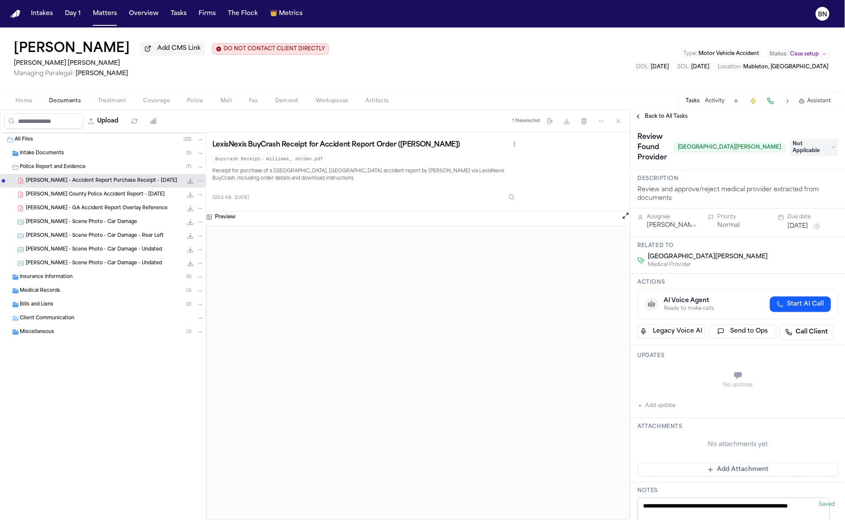
click at [94, 195] on span "J. Williams - Cobb County Police Accident Report - 12.12.24" at bounding box center [95, 194] width 139 height 7
click at [107, 108] on div "Home Documents Treatment Coverage Police Mail Fax Demand Workspaces Artifacts T…" at bounding box center [422, 100] width 845 height 17
click at [108, 101] on span "Treatment" at bounding box center [112, 101] width 28 height 7
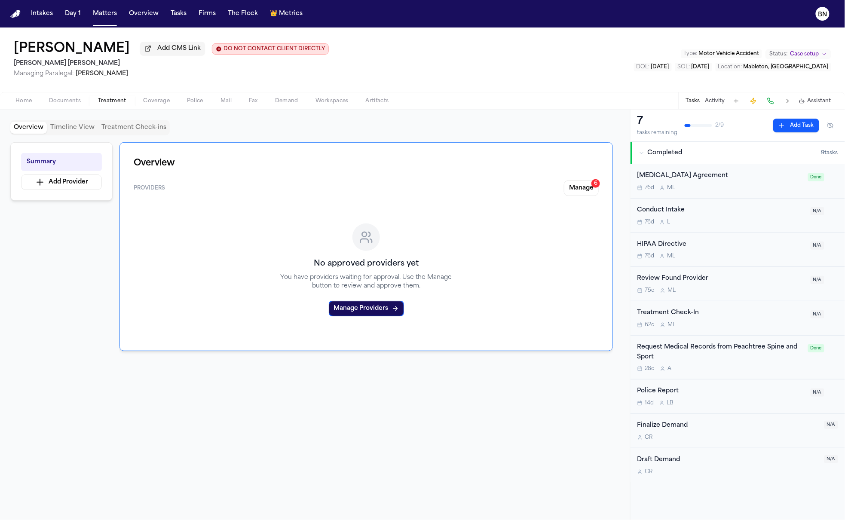
click at [85, 128] on button "Timeline View" at bounding box center [72, 128] width 51 height 12
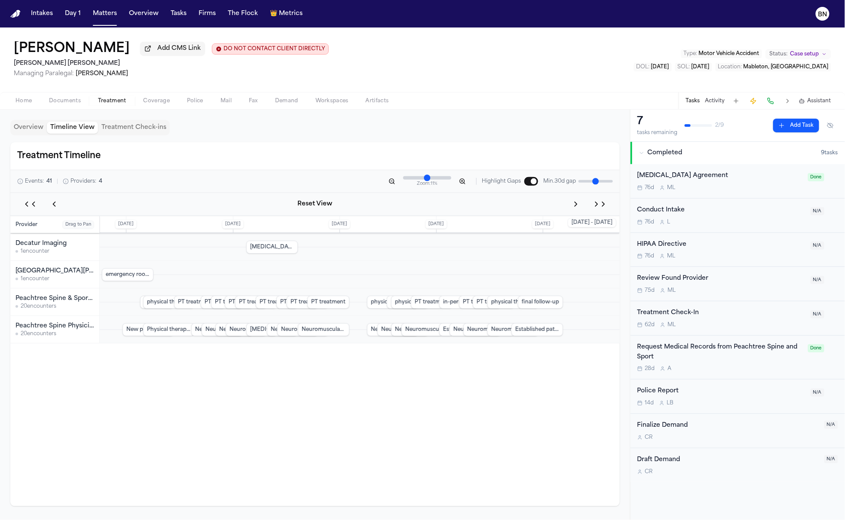
click at [118, 128] on button "Treatment Check-ins" at bounding box center [134, 128] width 72 height 12
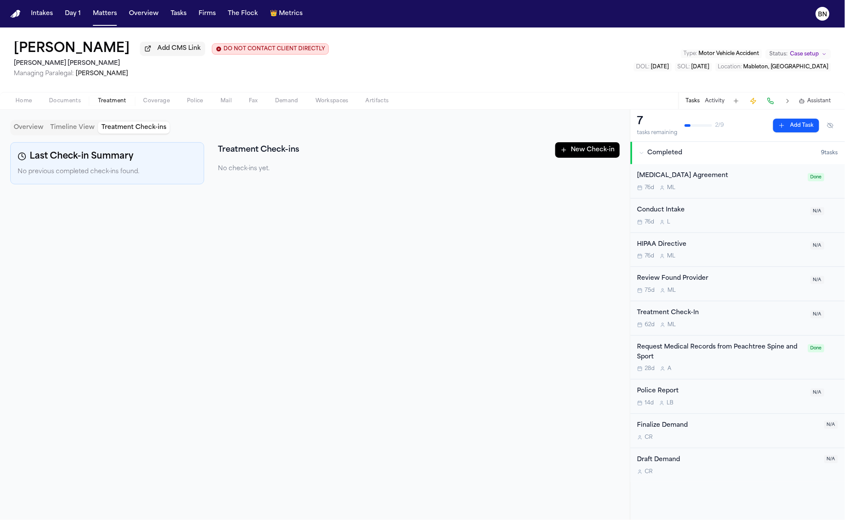
click at [28, 131] on button "Overview" at bounding box center [28, 128] width 37 height 12
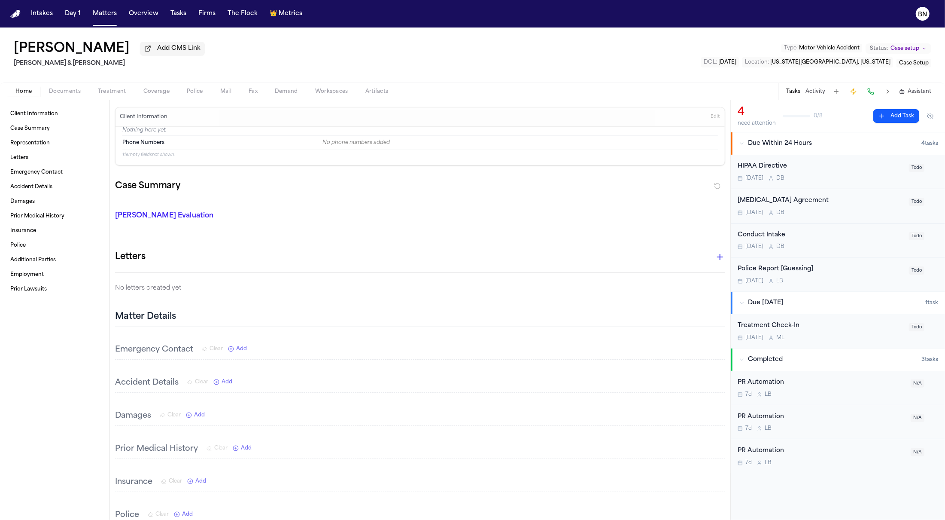
click at [71, 92] on span "Documents" at bounding box center [65, 91] width 32 height 7
